Goal: Transaction & Acquisition: Purchase product/service

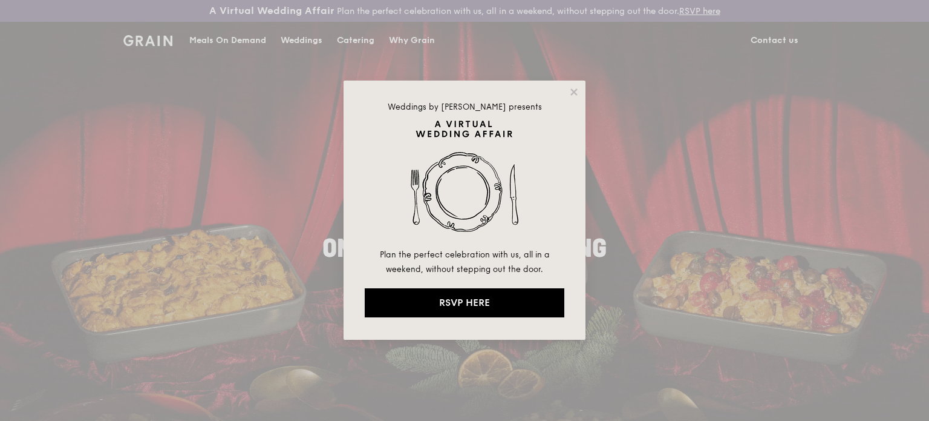
click at [743, 103] on div "Weddings by [PERSON_NAME] presents Plan the perfect celebration with us, all in…" at bounding box center [464, 210] width 929 height 421
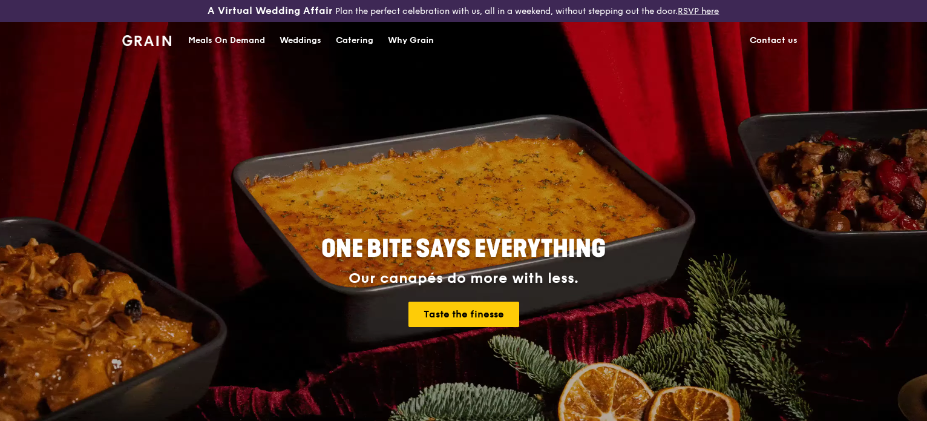
click at [361, 37] on div "Catering" at bounding box center [355, 40] width 38 height 36
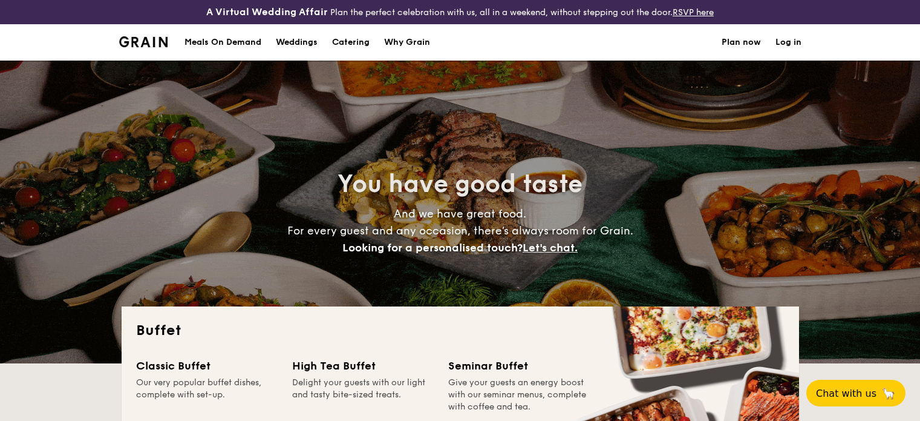
select select
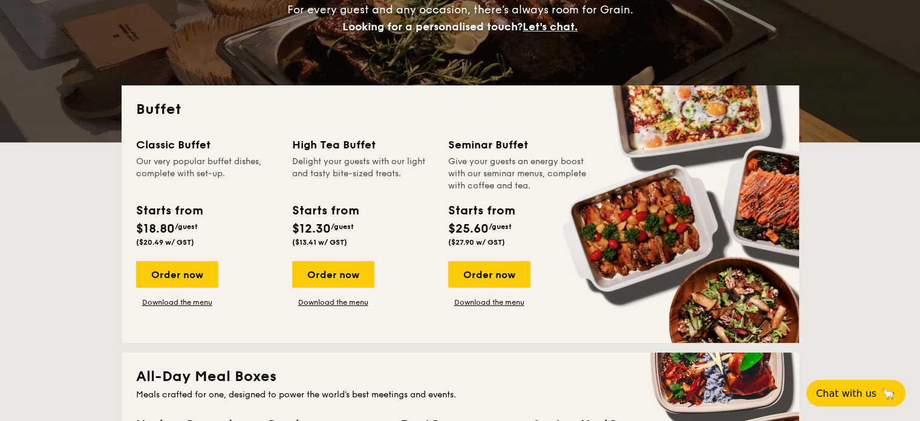
scroll to position [242, 0]
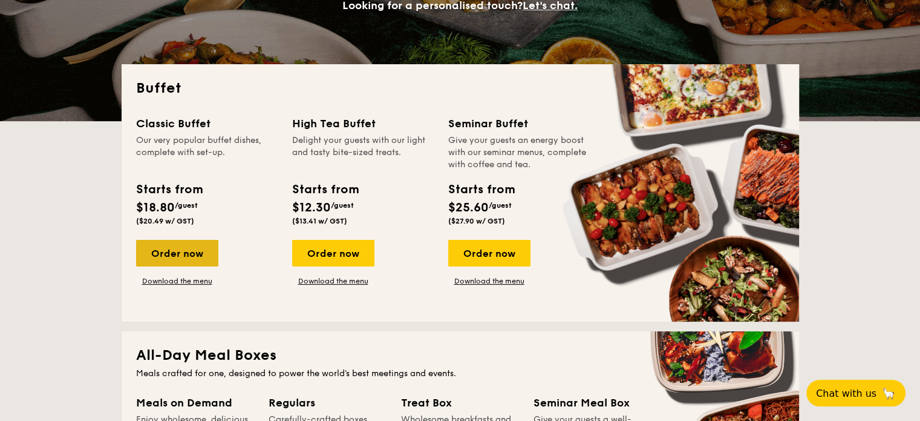
click at [185, 256] on div "Order now" at bounding box center [177, 253] width 82 height 27
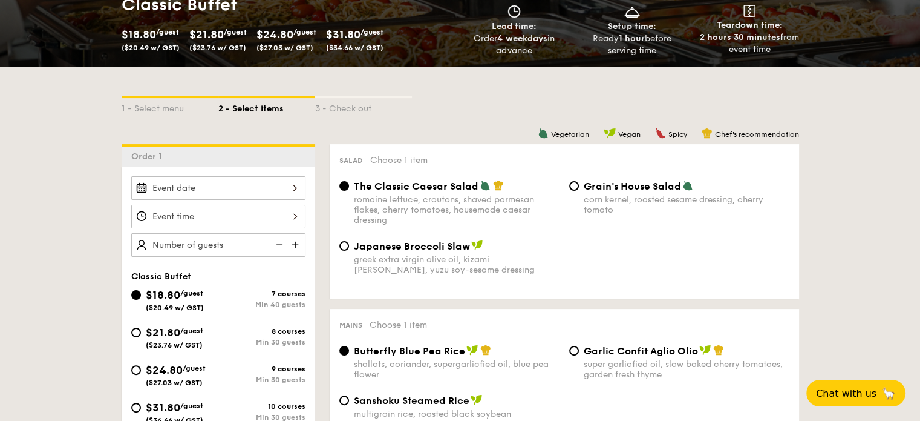
scroll to position [242, 0]
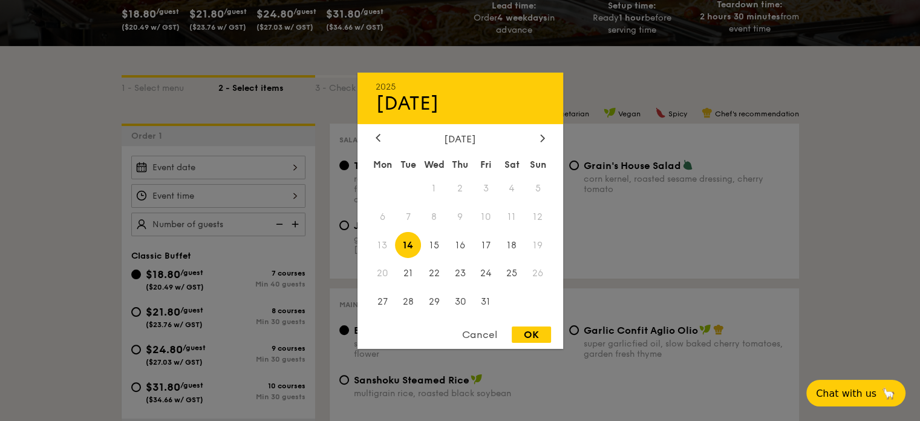
click at [238, 163] on div "2025 Oct 14 October 2025 Mon Tue Wed Thu Fri Sat Sun 1 2 3 4 5 6 7 8 9 10 11 12…" at bounding box center [218, 167] width 174 height 24
click at [381, 244] on span "13" at bounding box center [383, 245] width 26 height 26
click at [530, 334] on div "OK" at bounding box center [531, 334] width 39 height 16
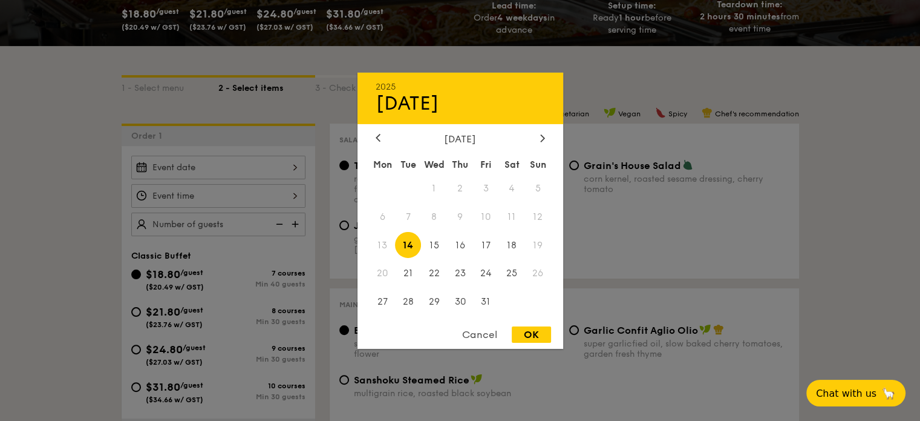
type input "Oct 14, 2025"
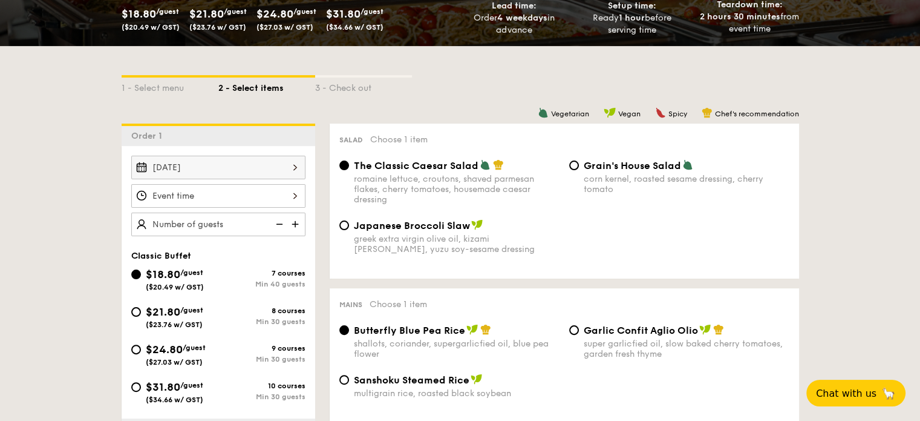
click at [288, 224] on img at bounding box center [296, 223] width 18 height 23
type input "40 guests"
click at [283, 223] on img at bounding box center [278, 223] width 18 height 23
click at [281, 222] on img at bounding box center [278, 223] width 18 height 23
click at [279, 227] on img at bounding box center [278, 223] width 18 height 23
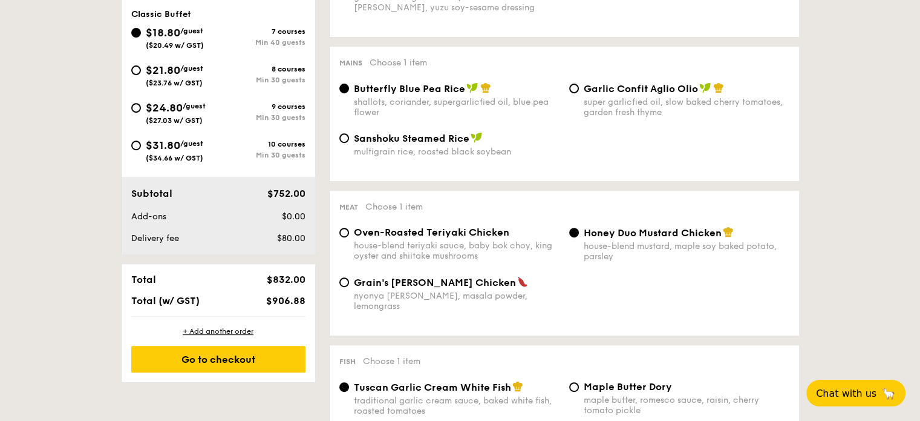
scroll to position [363, 0]
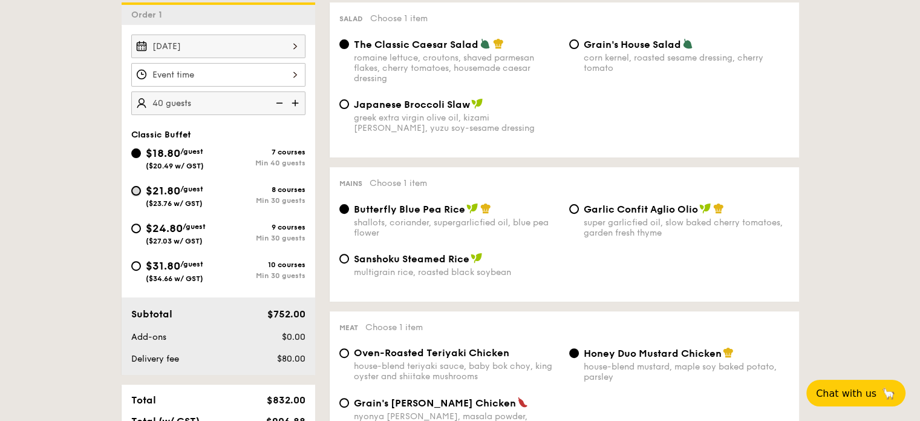
click at [133, 186] on input "$21.80 /guest ($23.76 w/ GST) 8 courses Min 30 guests" at bounding box center [136, 191] width 10 height 10
radio input "true"
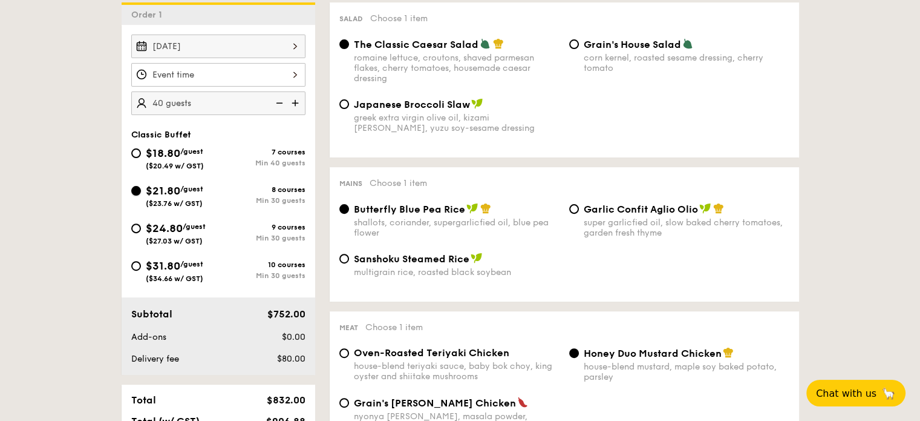
radio input "true"
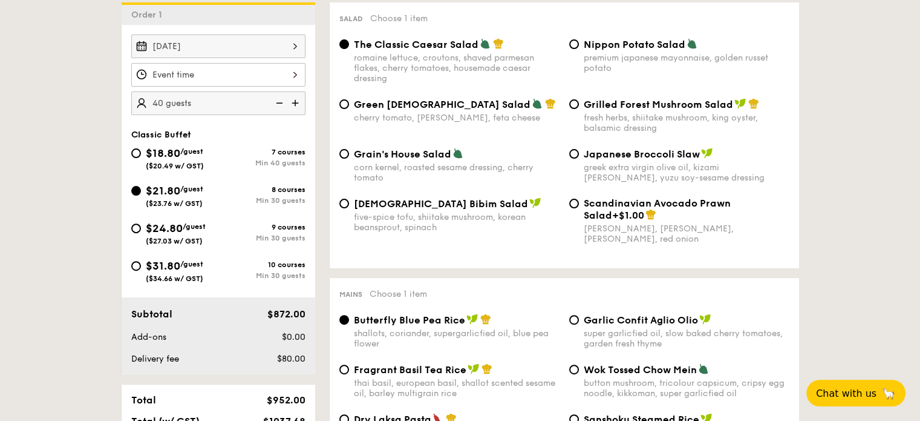
click at [276, 100] on img at bounding box center [278, 102] width 18 height 23
click at [277, 100] on img at bounding box center [278, 102] width 18 height 23
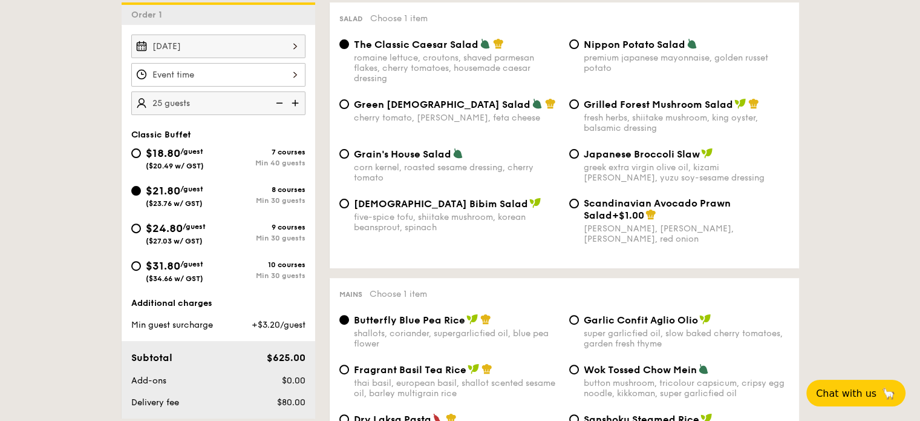
click at [277, 100] on img at bounding box center [278, 102] width 18 height 23
click at [299, 101] on img at bounding box center [296, 102] width 18 height 23
type input "25 guests"
click at [344, 202] on input "Korean Bibim Salad five-spice tofu, shiitake mushroom, korean beansprout, spina…" at bounding box center [344, 203] width 10 height 10
radio input "true"
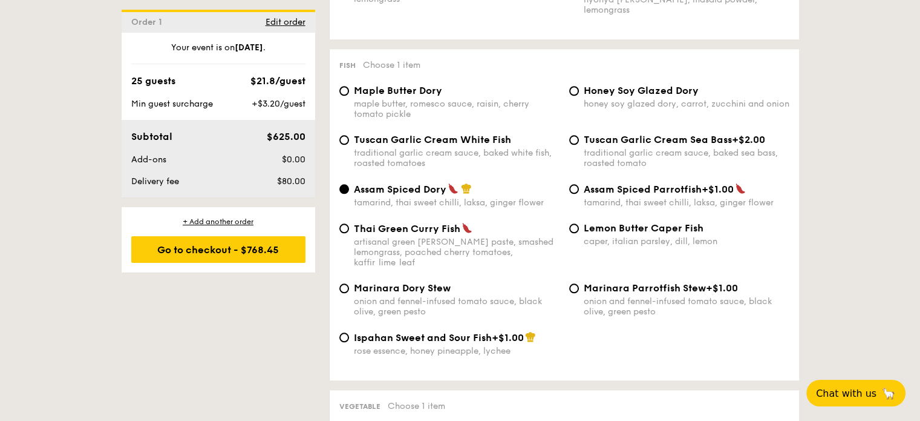
scroll to position [1210, 0]
click at [478, 142] on span "Tuscan Garlic Cream White Fish" at bounding box center [432, 138] width 157 height 11
click at [349, 142] on input "Tuscan Garlic Cream White Fish traditional garlic cream sauce, baked white fish…" at bounding box center [344, 139] width 10 height 10
radio input "true"
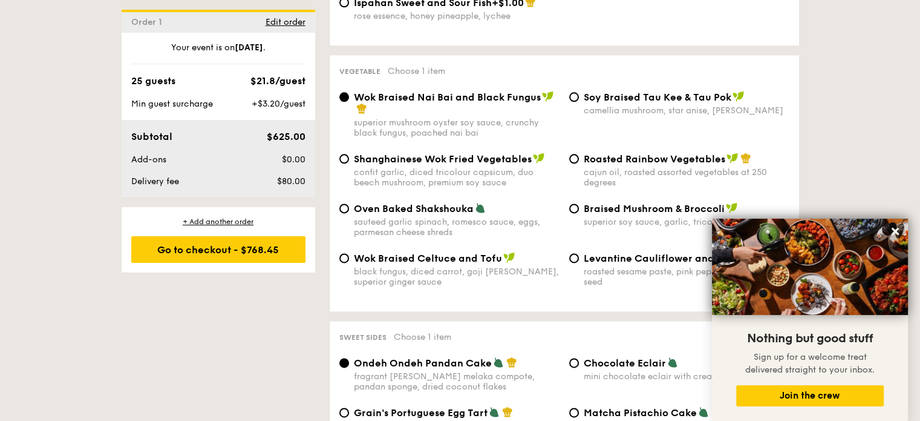
scroll to position [1573, 0]
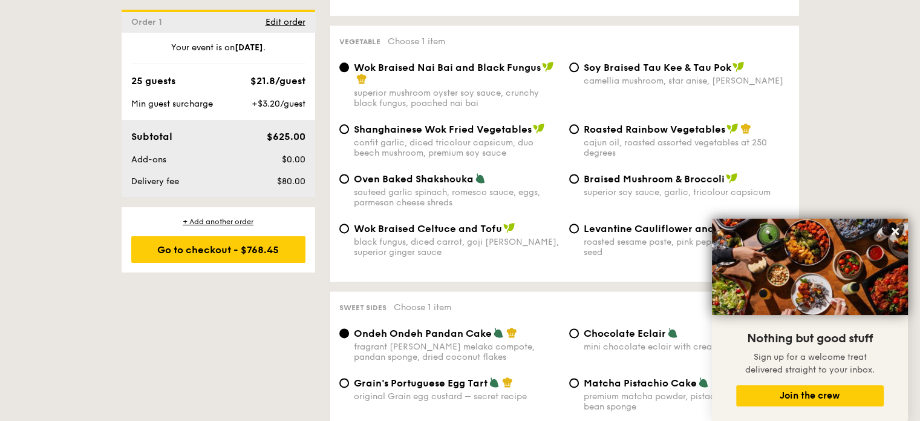
click at [457, 173] on span "Oven Baked Shakshouka" at bounding box center [414, 178] width 120 height 11
click at [349, 174] on input "Oven Baked Shakshouka sauteed garlic spinach, romesco sauce, eggs, parmesan che…" at bounding box center [344, 179] width 10 height 10
radio input "true"
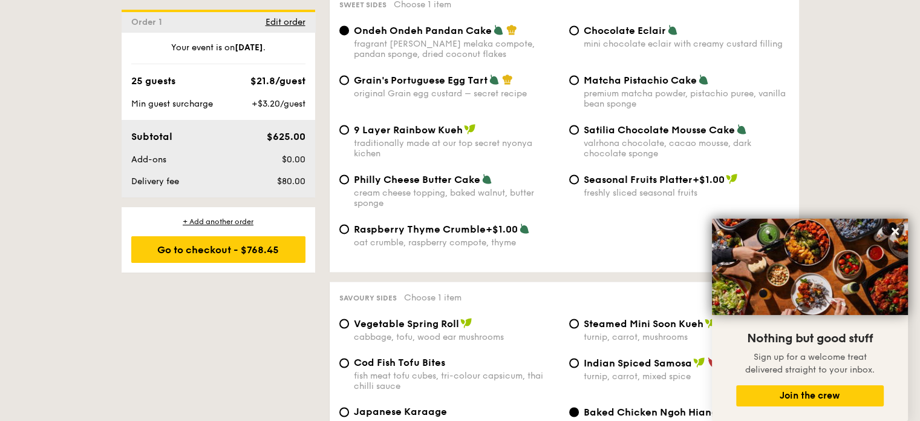
scroll to position [1815, 0]
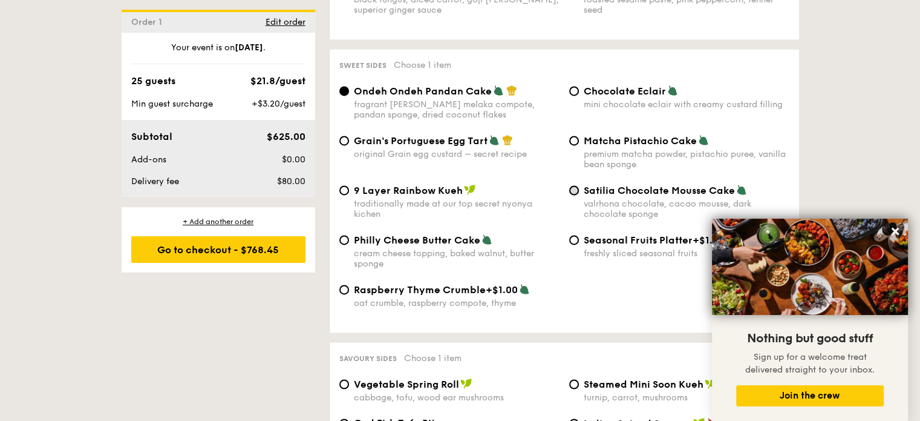
click at [576, 188] on input "Satilia Chocolate Mousse Cake valrhona chocolate, cacao mousse, dark chocolate …" at bounding box center [574, 190] width 10 height 10
radio input "true"
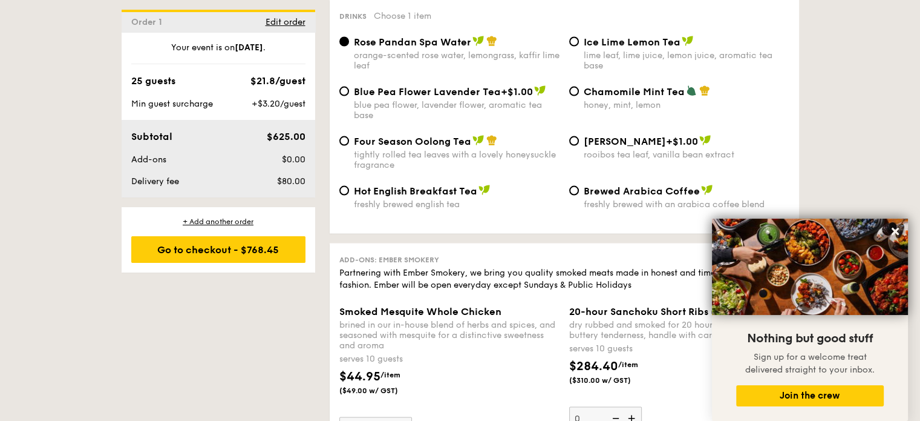
scroll to position [2420, 0]
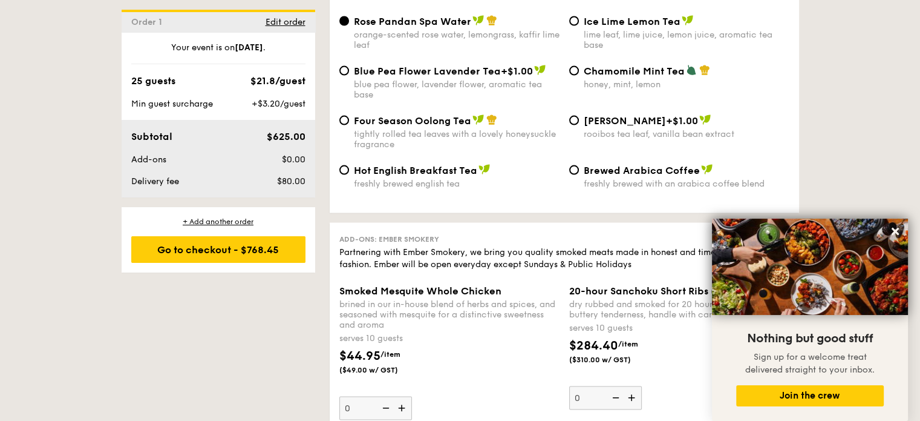
click at [396, 134] on div "tightly rolled tea leaves with a lovely honeysuckle fragrance" at bounding box center [457, 139] width 206 height 21
click at [349, 125] on input "Four Season Oolong Tea tightly rolled tea leaves with a lovely honeysuckle frag…" at bounding box center [344, 121] width 10 height 10
radio input "true"
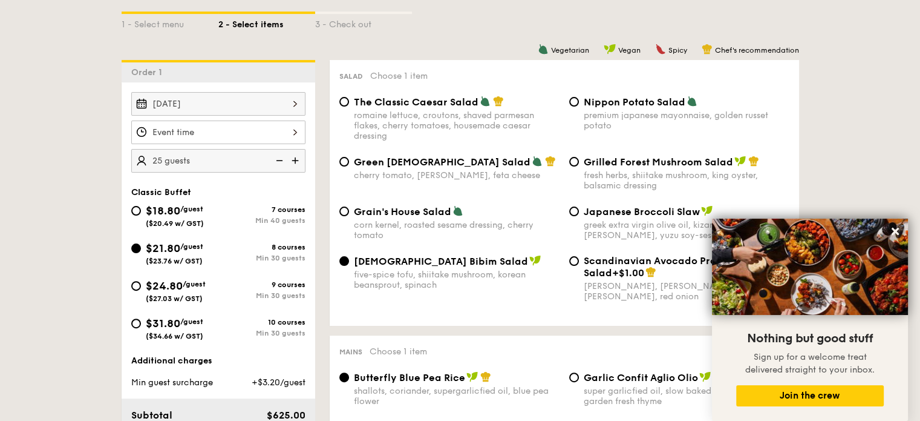
scroll to position [303, 0]
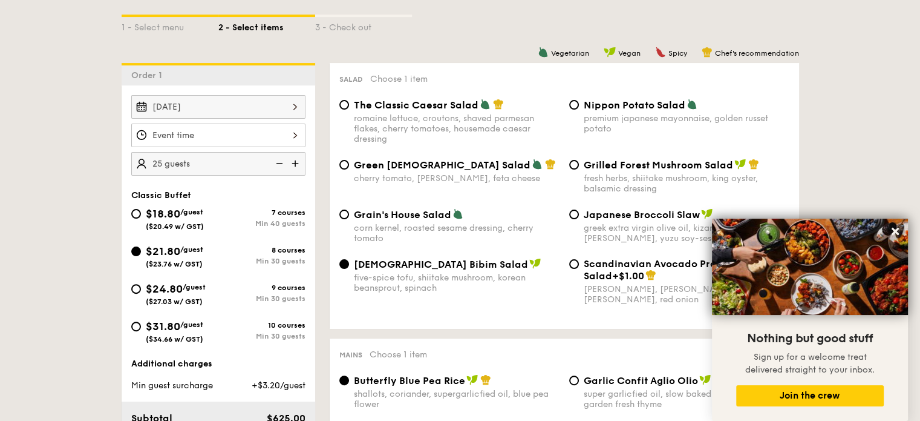
click at [299, 165] on img at bounding box center [296, 163] width 18 height 23
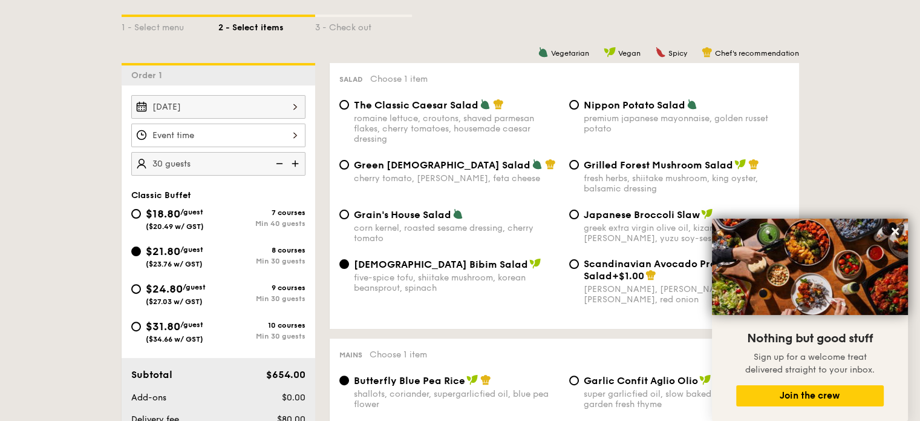
click at [288, 165] on img at bounding box center [296, 163] width 18 height 23
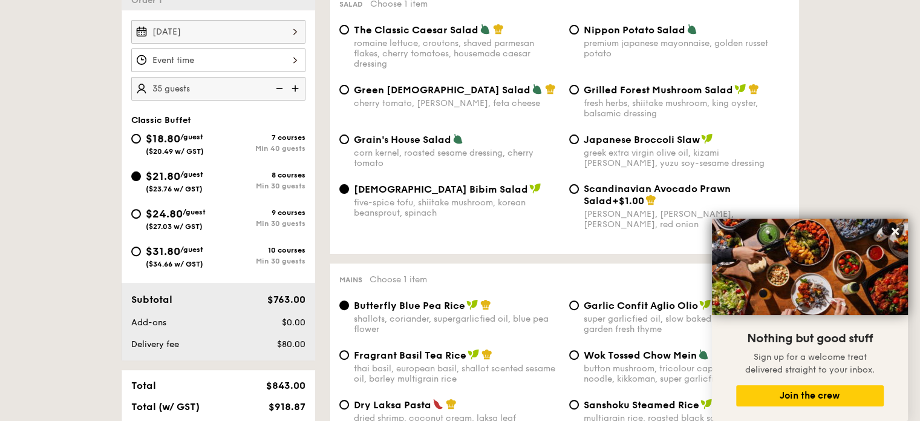
scroll to position [424, 0]
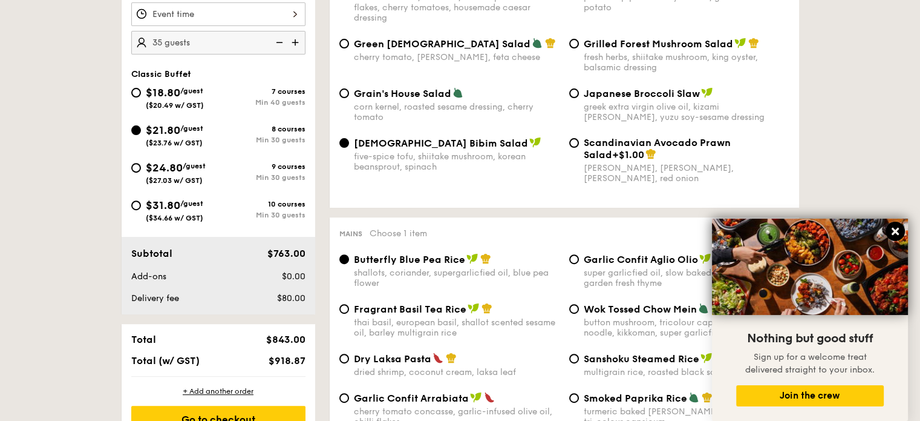
click at [895, 235] on icon at bounding box center [895, 231] width 11 height 11
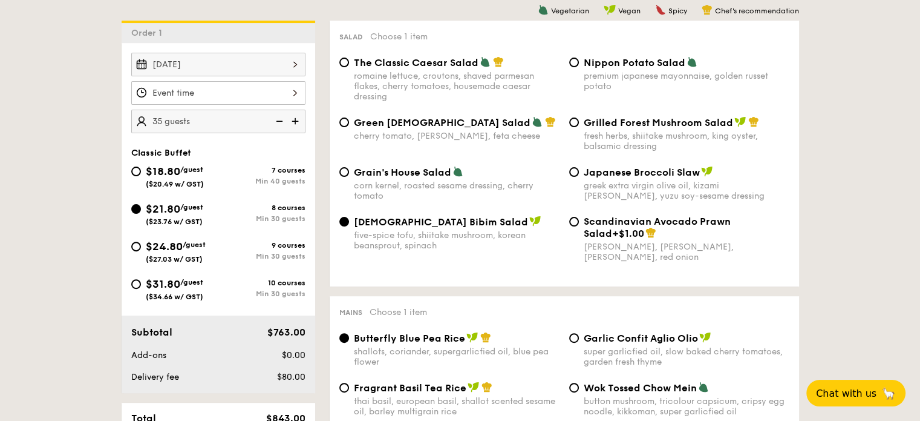
scroll to position [344, 0]
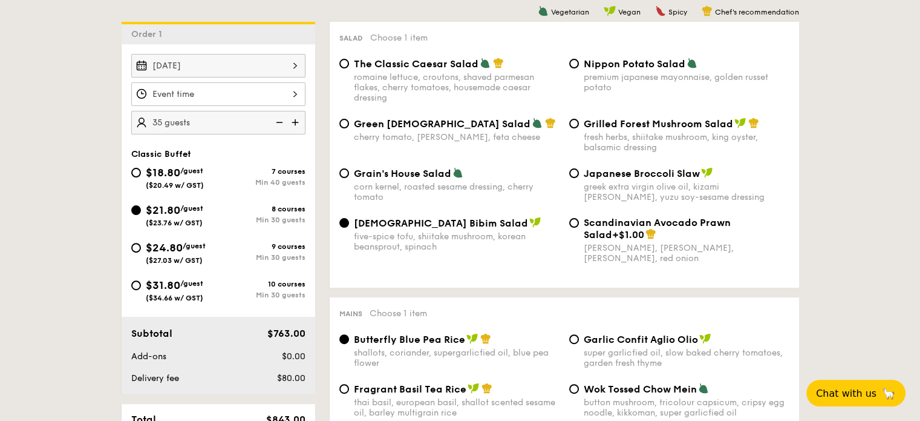
click at [282, 123] on img at bounding box center [278, 122] width 18 height 23
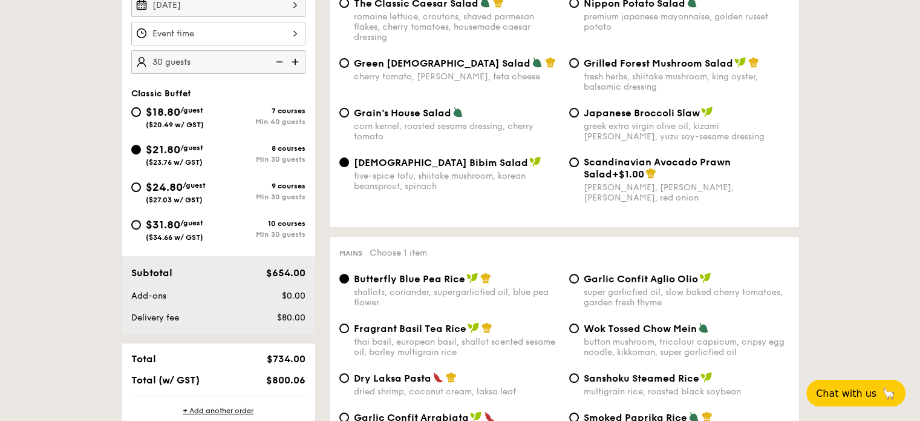
click at [280, 61] on img at bounding box center [278, 61] width 18 height 23
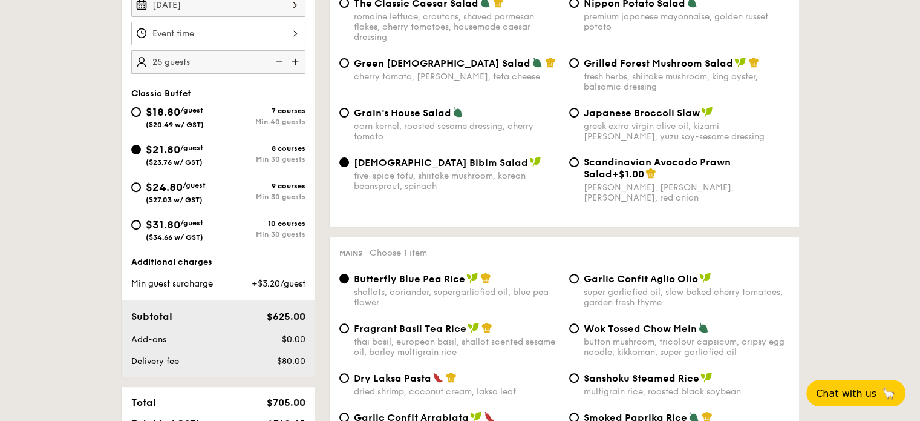
click at [299, 62] on img at bounding box center [296, 61] width 18 height 23
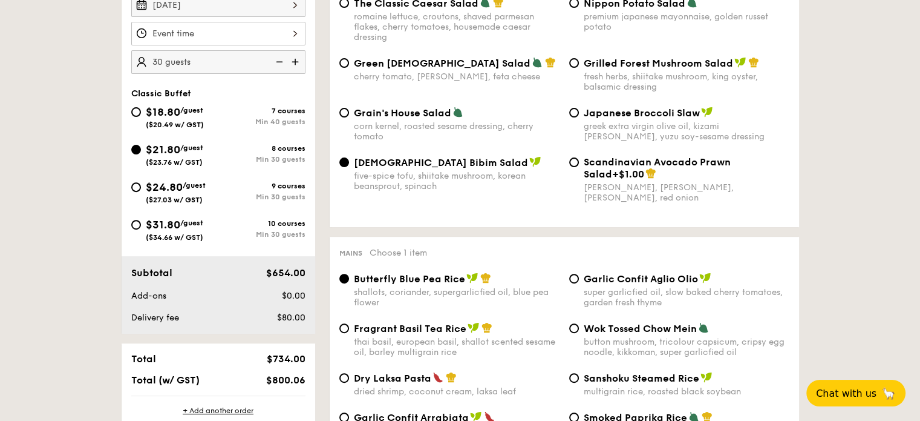
click at [279, 61] on img at bounding box center [278, 61] width 18 height 23
type input "25 guests"
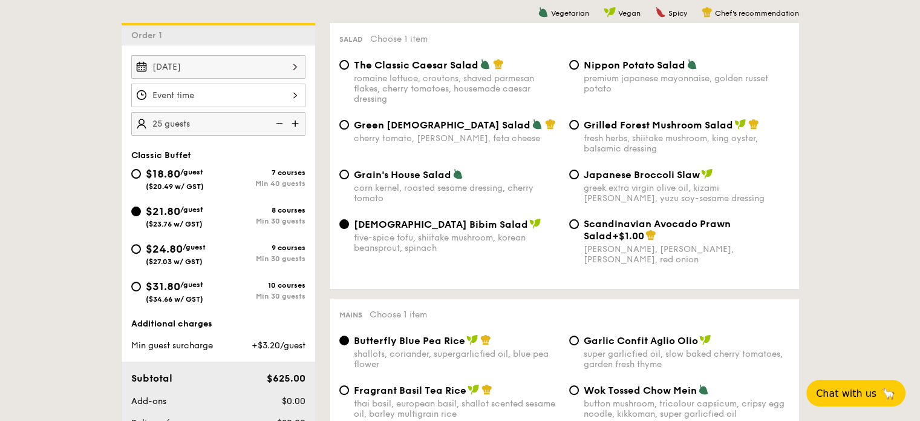
scroll to position [347, 0]
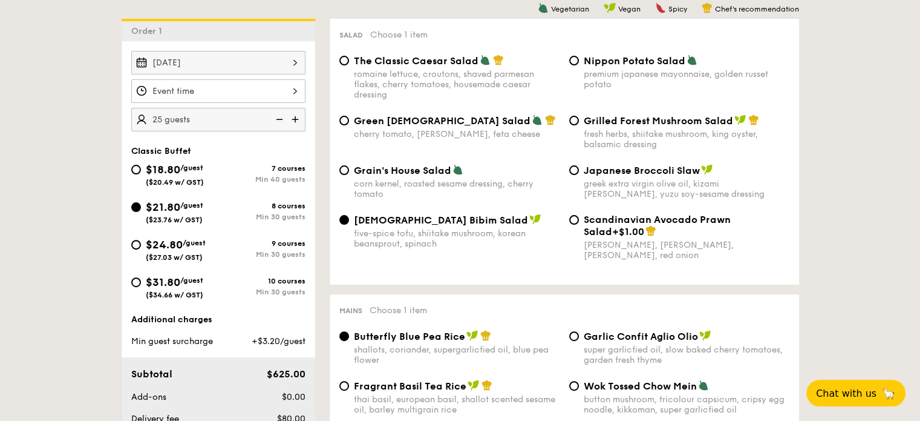
click at [347, 66] on div "The Classic Caesar Salad romaine lettuce, croutons, shaved parmesan flakes, che…" at bounding box center [450, 76] width 230 height 45
click at [346, 59] on input "The Classic Caesar Salad romaine lettuce, croutons, shaved parmesan flakes, che…" at bounding box center [344, 61] width 10 height 10
radio input "true"
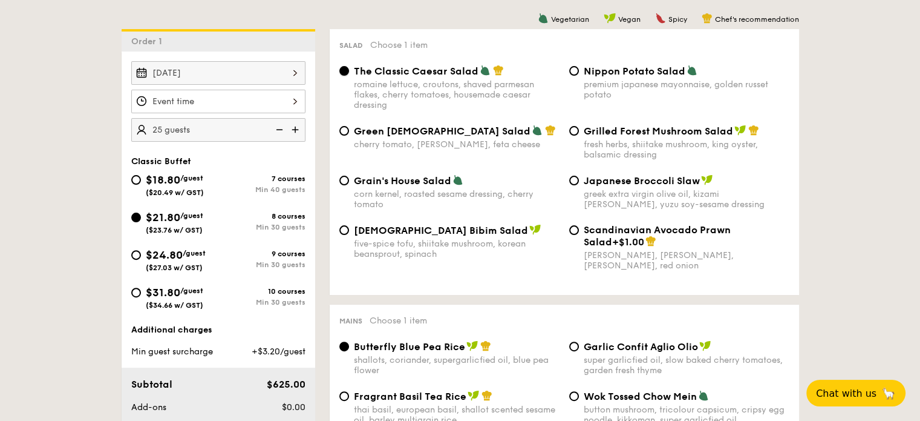
scroll to position [286, 0]
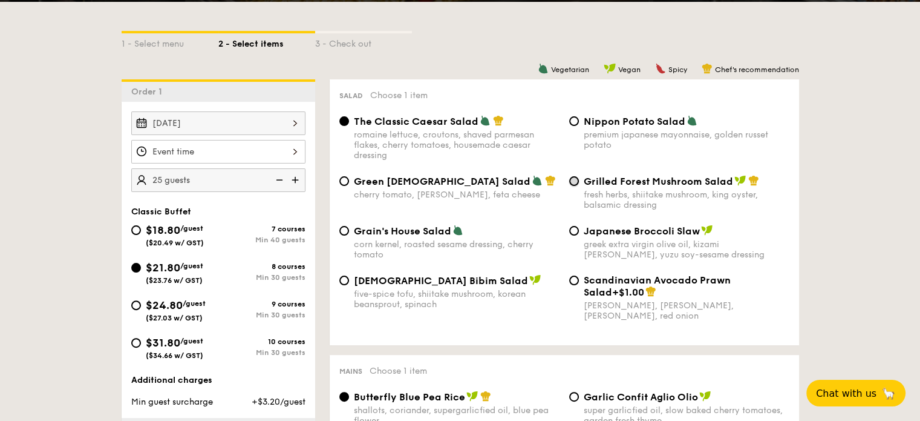
click at [570, 183] on input "Grilled Forest Mushroom Salad fresh herbs, shiitake mushroom, king oyster, bals…" at bounding box center [574, 181] width 10 height 10
radio input "true"
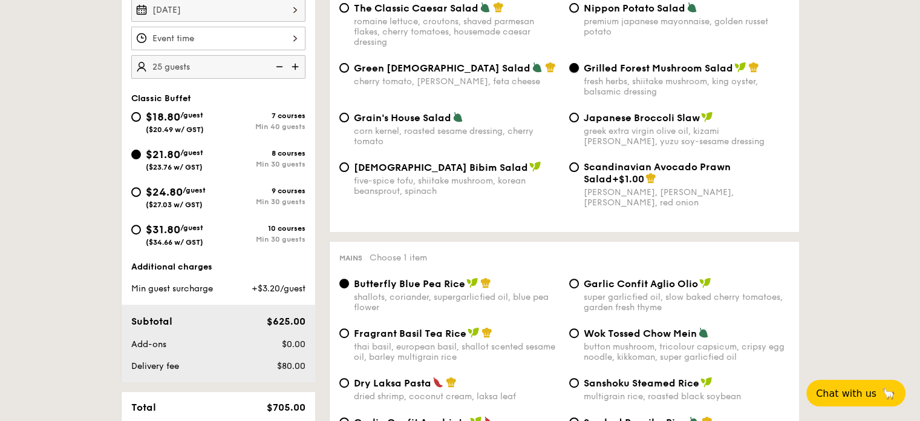
scroll to position [347, 0]
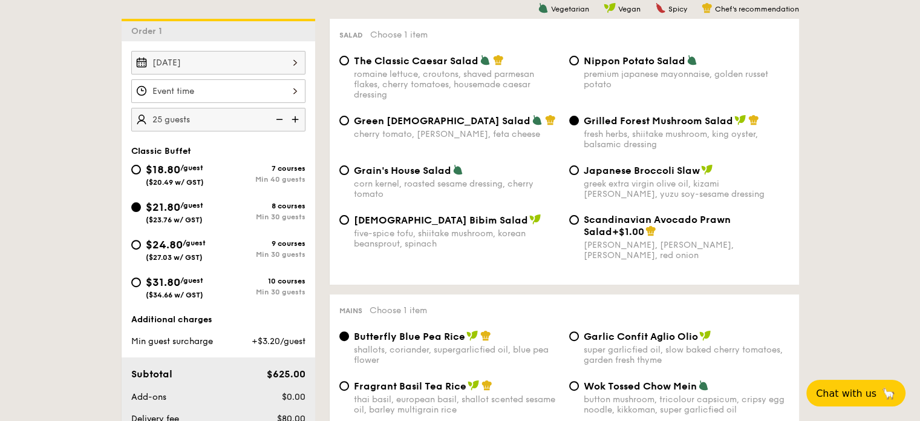
click at [300, 121] on img at bounding box center [296, 119] width 18 height 23
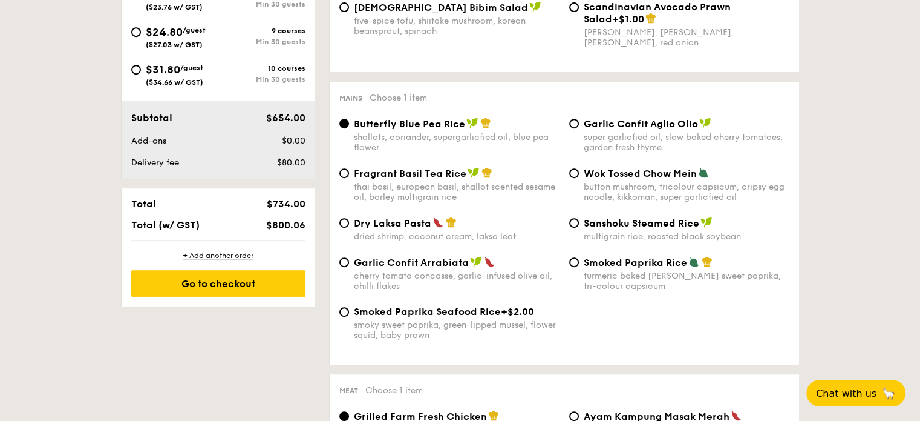
scroll to position [739, 0]
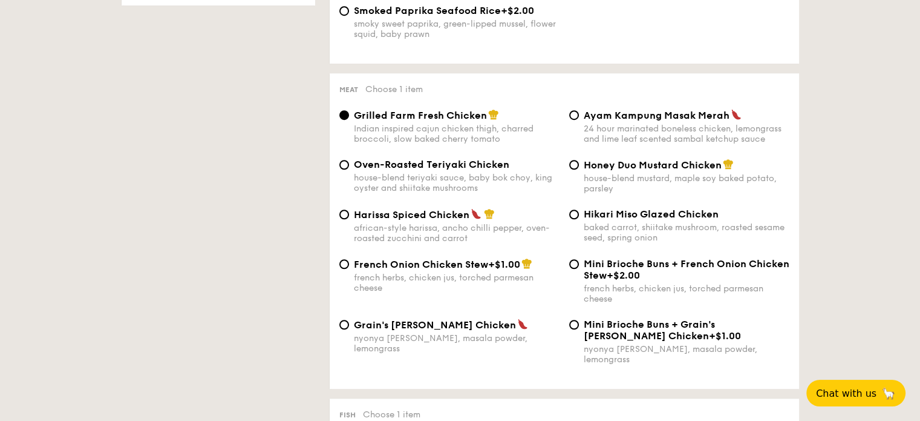
type input "30 guests"
click at [446, 270] on span "French Onion Chicken Stew" at bounding box center [421, 263] width 134 height 11
click at [349, 269] on input "French Onion Chicken Stew +$1.00 french herbs, chicken jus, torched parmesan ch…" at bounding box center [344, 264] width 10 height 10
radio input "true"
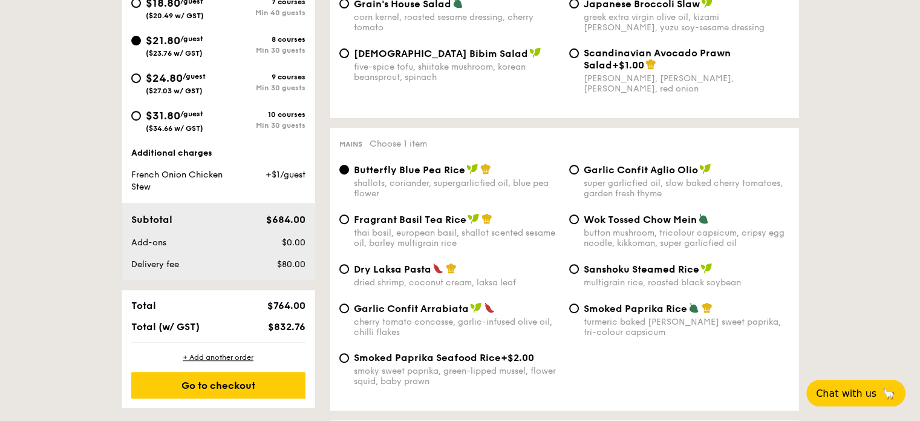
scroll to position [492, 0]
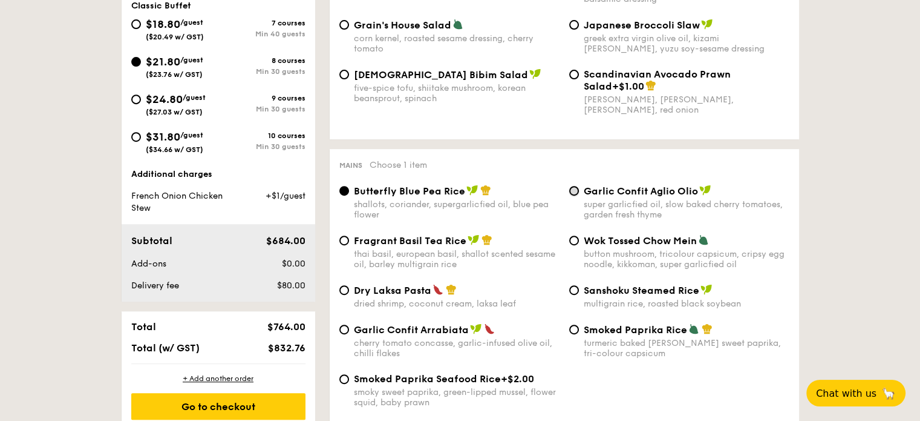
click at [576, 195] on input "Garlic Confit Aglio Olio super garlicfied oil, slow baked cherry tomatoes, gard…" at bounding box center [574, 191] width 10 height 10
radio input "true"
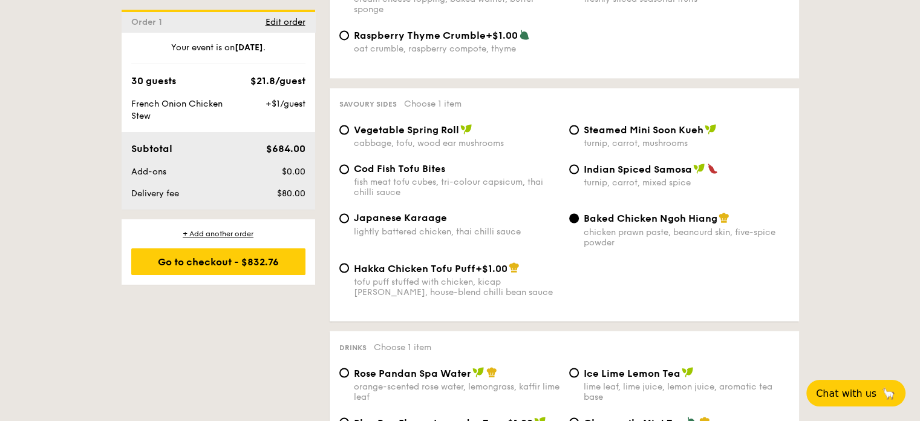
scroll to position [2077, 0]
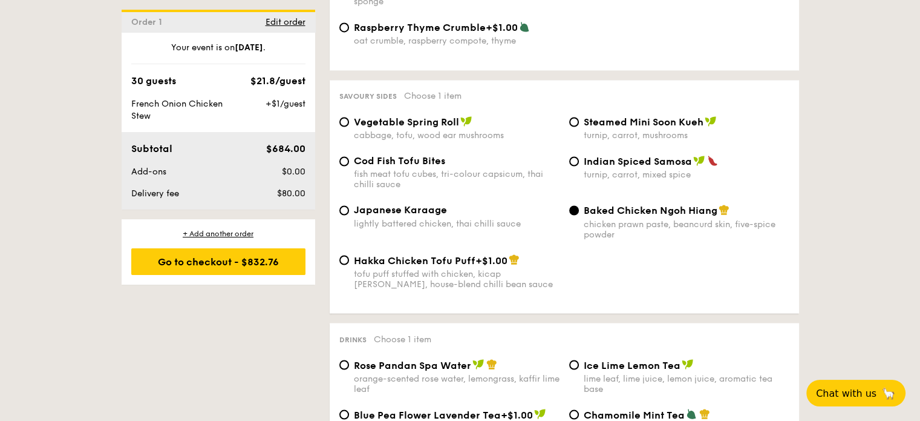
click at [356, 123] on span "Vegetable Spring Roll" at bounding box center [406, 121] width 105 height 11
click at [349, 123] on input "Vegetable Spring Roll cabbage, tofu, wood ear mushrooms" at bounding box center [344, 122] width 10 height 10
radio input "true"
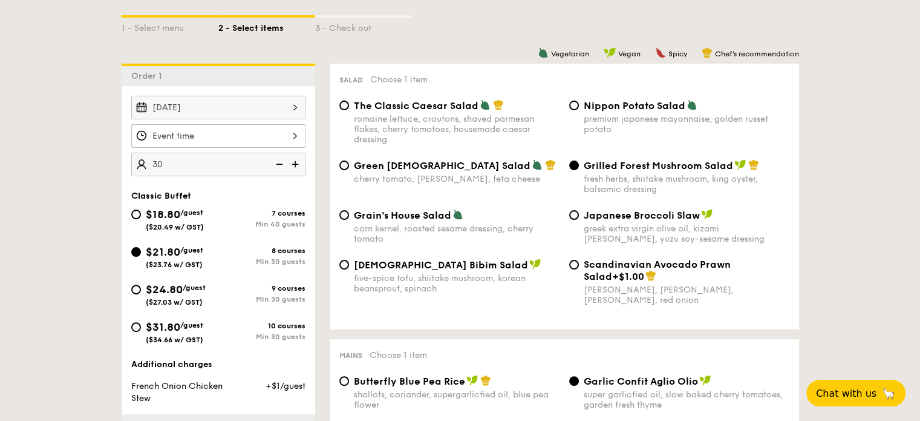
scroll to position [322, 0]
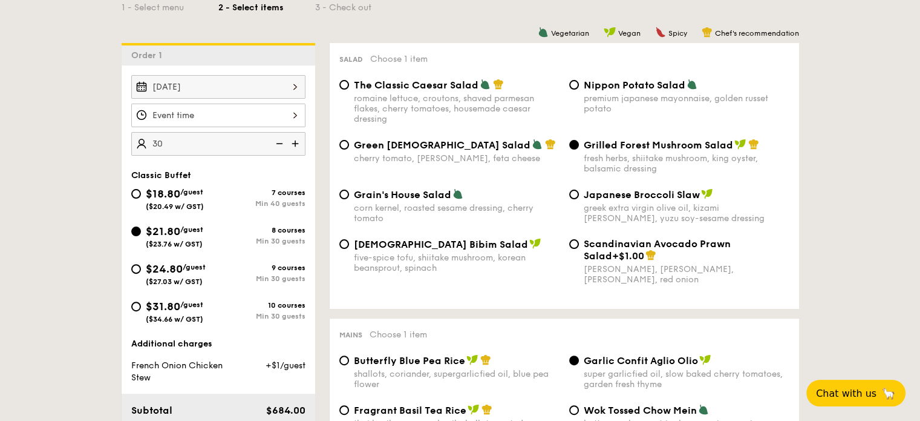
click at [367, 90] on span "The Classic Caesar Salad" at bounding box center [416, 84] width 125 height 11
click at [349, 90] on input "The Classic Caesar Salad romaine lettuce, croutons, shaved parmesan flakes, che…" at bounding box center [344, 85] width 10 height 10
radio input "true"
click at [569, 80] on input "Nippon Potato Salad premium japanese mayonnaise, golden russet potato" at bounding box center [574, 85] width 10 height 10
radio input "true"
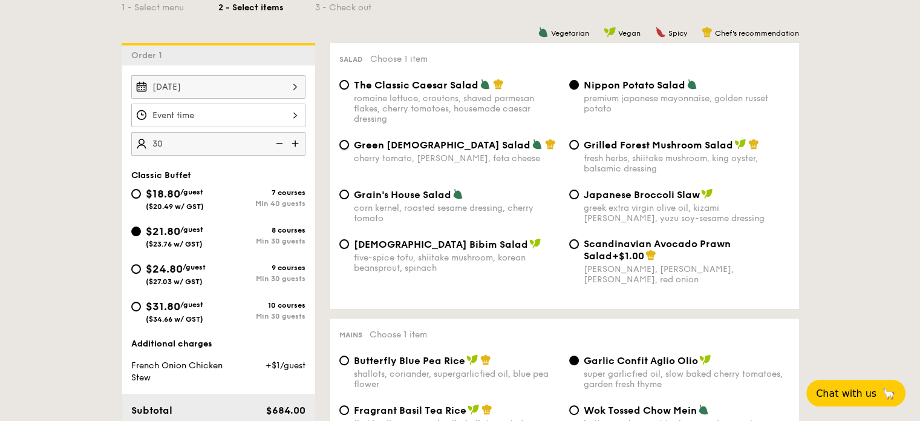
click at [339, 140] on input "Green Goddess Salad cherry tomato, dill, feta cheese" at bounding box center [344, 145] width 10 height 10
radio input "true"
click at [569, 140] on input "Grilled Forest Mushroom Salad fresh herbs, shiitake mushroom, king oyster, bals…" at bounding box center [574, 145] width 10 height 10
radio input "true"
click at [339, 140] on input "Green Goddess Salad cherry tomato, dill, feta cheese" at bounding box center [344, 145] width 10 height 10
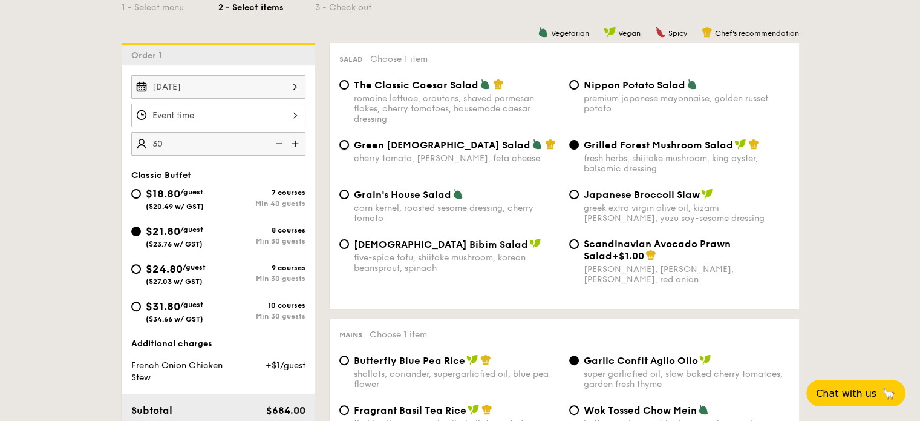
radio input "true"
click at [569, 80] on input "Nippon Potato Salad premium japanese mayonnaise, golden russet potato" at bounding box center [574, 85] width 10 height 10
radio input "true"
click at [347, 85] on input "The Classic Caesar Salad romaine lettuce, croutons, shaved parmesan flakes, che…" at bounding box center [344, 85] width 10 height 10
radio input "true"
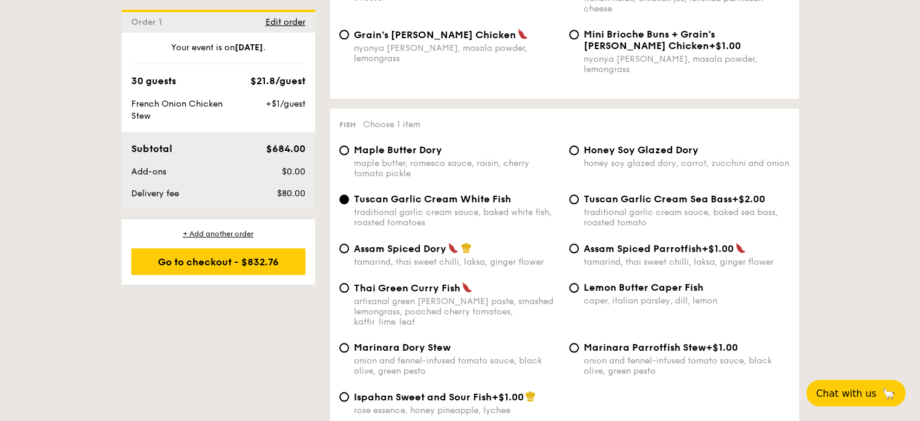
scroll to position [988, 0]
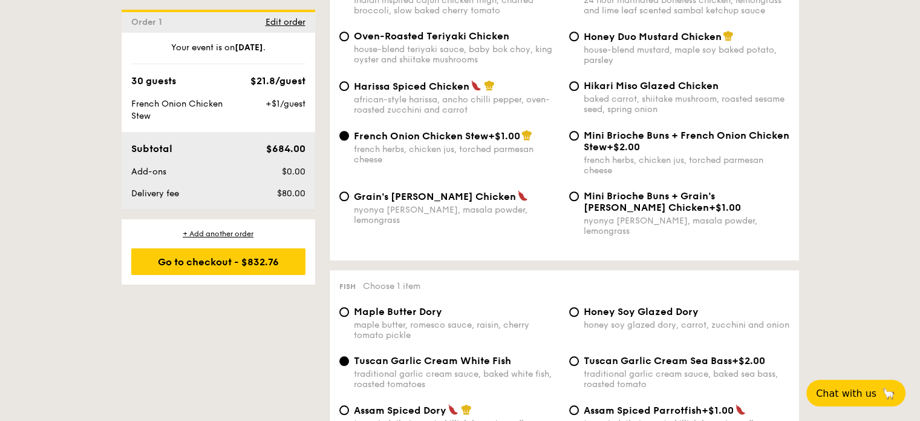
click at [407, 51] on div "Oven-Roasted Teriyaki Chicken house-blend teriyaki sauce, baby bok choy, king o…" at bounding box center [457, 47] width 206 height 34
click at [349, 41] on input "Oven-Roasted Teriyaki Chicken house-blend teriyaki sauce, baby bok choy, king o…" at bounding box center [344, 36] width 10 height 10
radio input "true"
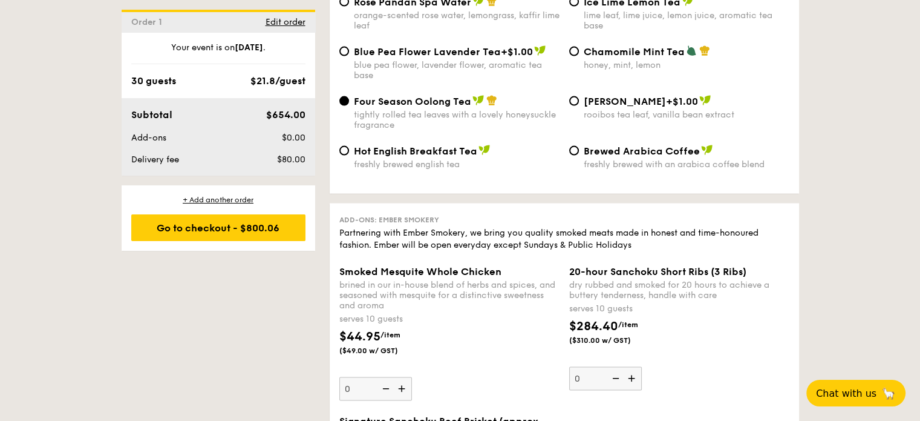
scroll to position [2440, 0]
